Goal: Information Seeking & Learning: Find specific fact

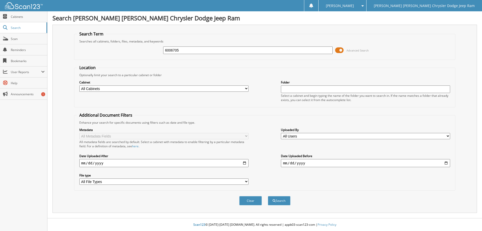
type input "6006705"
click at [268, 196] on button "Search" at bounding box center [279, 200] width 23 height 9
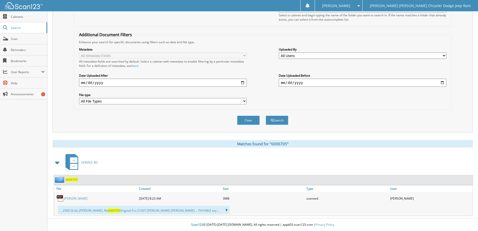
click at [77, 195] on div "RAY WILSON" at bounding box center [96, 198] width 84 height 10
click at [78, 196] on link "RAY WILSON" at bounding box center [76, 198] width 24 height 4
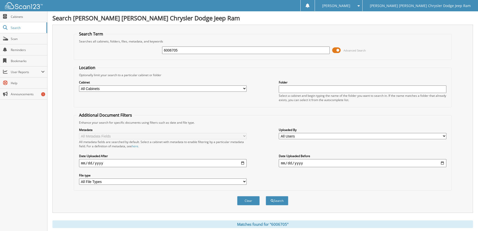
drag, startPoint x: 184, startPoint y: 48, endPoint x: 173, endPoint y: 48, distance: 10.5
click at [175, 48] on input "6006705" at bounding box center [246, 50] width 168 height 8
type input "6007166"
click at [266, 196] on button "Search" at bounding box center [277, 200] width 23 height 9
drag, startPoint x: 196, startPoint y: 47, endPoint x: 101, endPoint y: 34, distance: 95.4
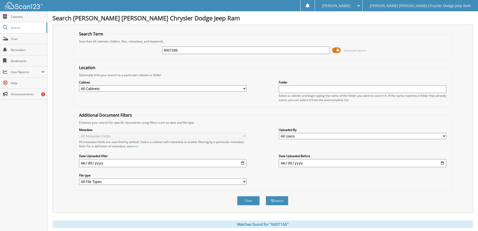
click at [103, 35] on fieldset "Search Term Searches all cabinets, folders, files, metadata, and keywords 60071…" at bounding box center [263, 45] width 378 height 29
type input "6007164"
click at [266, 196] on button "Search" at bounding box center [277, 200] width 23 height 9
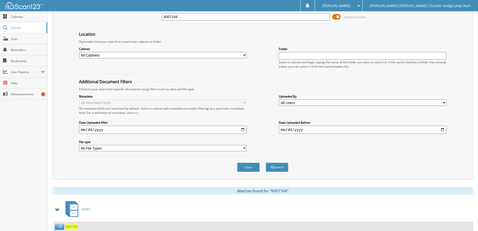
scroll to position [81, 0]
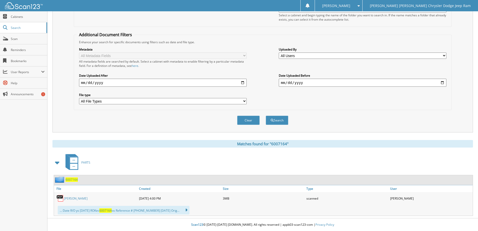
click at [84, 196] on link "NATHAN FLOYD" at bounding box center [76, 198] width 24 height 4
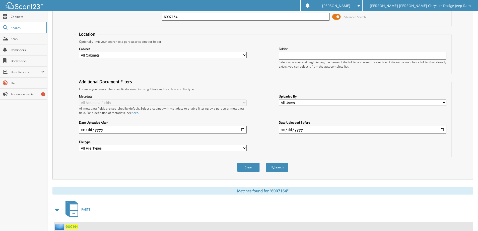
scroll to position [0, 0]
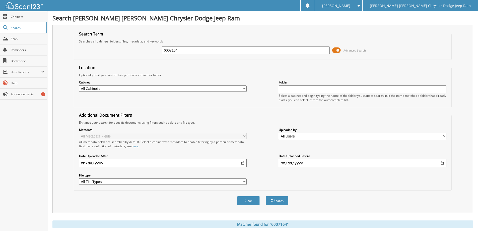
drag, startPoint x: 200, startPoint y: 53, endPoint x: 136, endPoint y: 51, distance: 63.8
click at [137, 52] on div "6007164 Advanced Search" at bounding box center [263, 50] width 373 height 14
type input "6007107"
click at [266, 196] on button "Search" at bounding box center [277, 200] width 23 height 9
drag, startPoint x: 188, startPoint y: 51, endPoint x: 108, endPoint y: 34, distance: 81.0
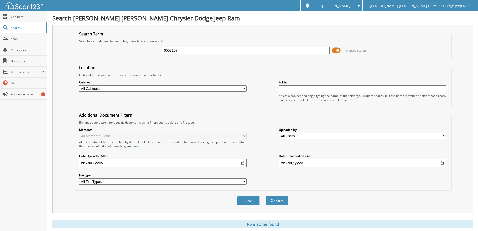
click at [109, 34] on fieldset "Search Term Searches all cabinets, folders, files, metadata, and keywords 60071…" at bounding box center [263, 45] width 378 height 29
type input "6006937"
click at [266, 196] on button "Search" at bounding box center [277, 200] width 23 height 9
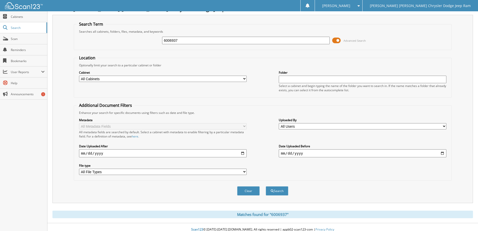
scroll to position [15, 0]
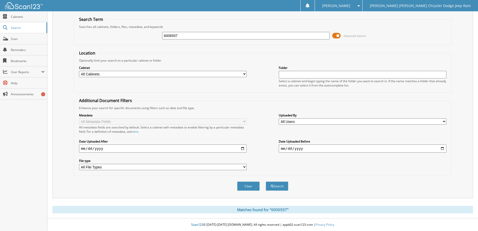
drag, startPoint x: 196, startPoint y: 36, endPoint x: 142, endPoint y: 26, distance: 54.3
click at [143, 27] on fieldset "Search Term Searches all cabinets, folders, files, metadata, and keywords 60069…" at bounding box center [263, 31] width 378 height 29
type input "6006923"
click at [266, 181] on button "Search" at bounding box center [277, 185] width 23 height 9
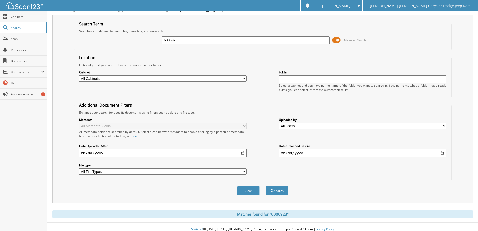
scroll to position [15, 0]
